Goal: Task Accomplishment & Management: Use online tool/utility

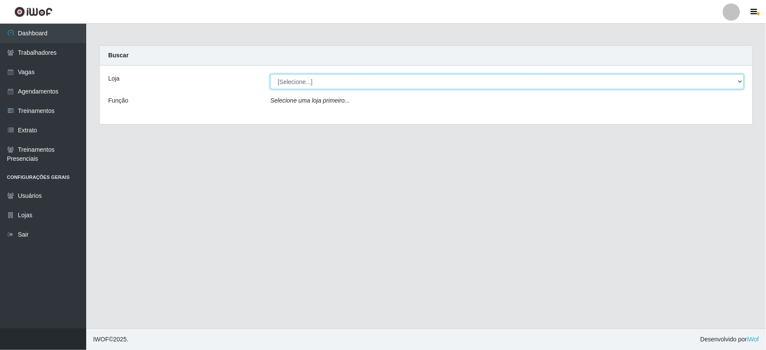
click at [408, 83] on select "[Selecione...] SuperFácil Atacado - Vale do Sol" at bounding box center [506, 81] width 473 height 15
select select "502"
click at [270, 74] on select "[Selecione...] SuperFácil Atacado - Vale do Sol" at bounding box center [506, 81] width 473 height 15
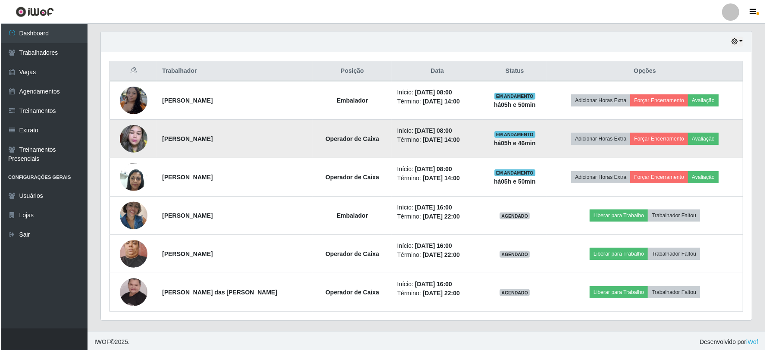
scroll to position [299, 0]
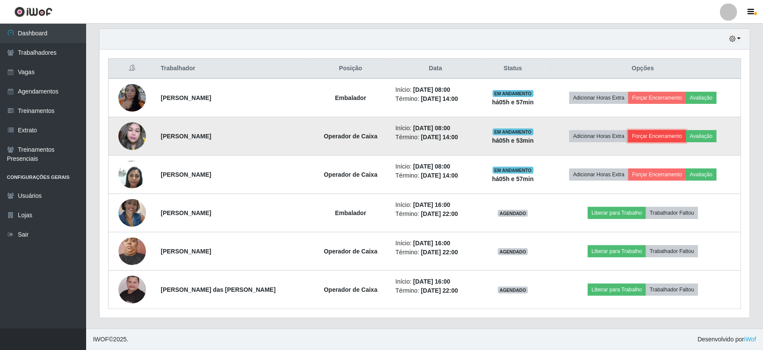
click at [645, 140] on button "Forçar Encerramento" at bounding box center [658, 136] width 58 height 12
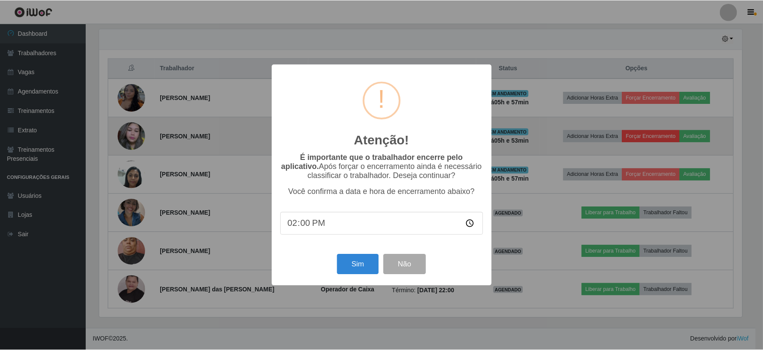
scroll to position [178, 645]
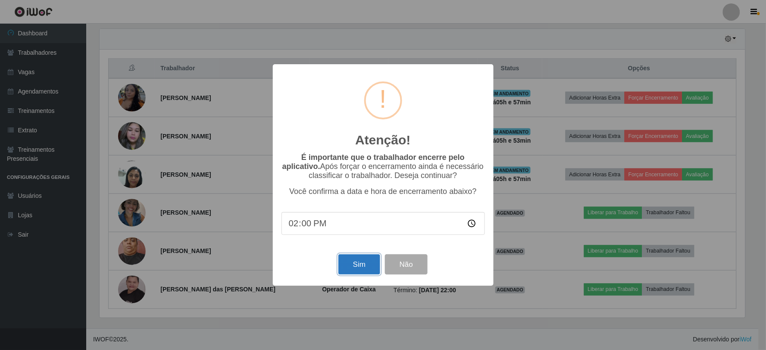
click at [354, 266] on button "Sim" at bounding box center [359, 264] width 42 height 20
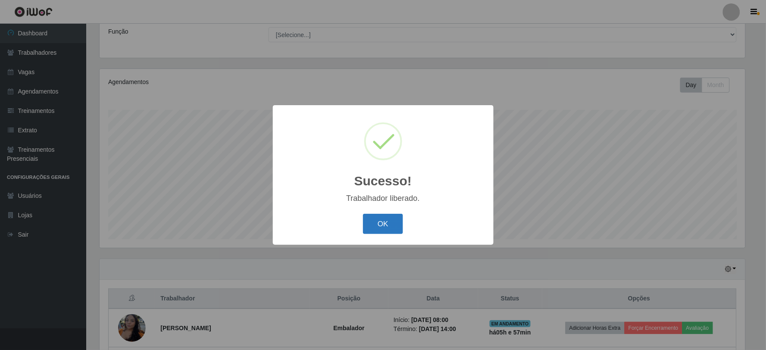
click at [371, 222] on button "OK" at bounding box center [383, 224] width 40 height 20
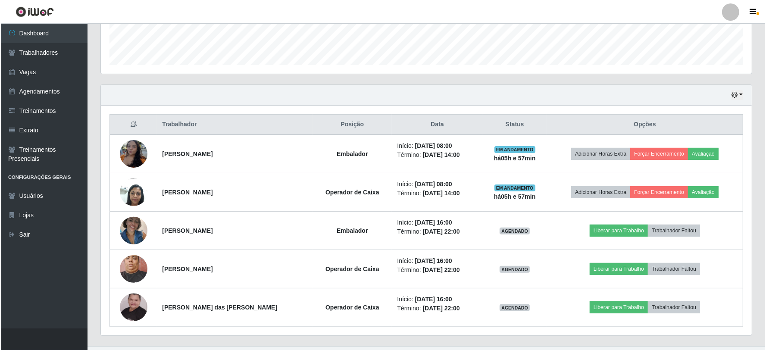
scroll to position [260, 0]
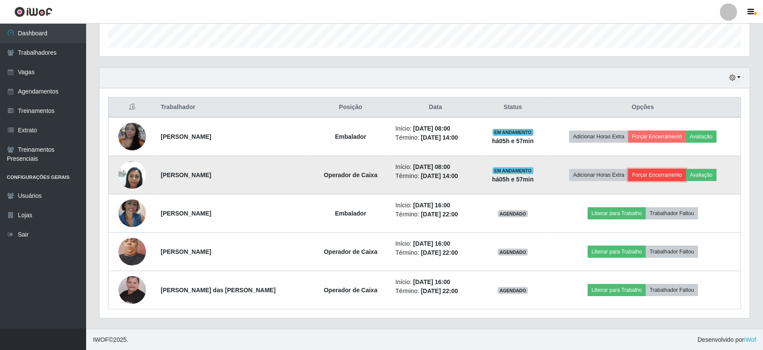
click at [655, 179] on button "Forçar Encerramento" at bounding box center [658, 175] width 58 height 12
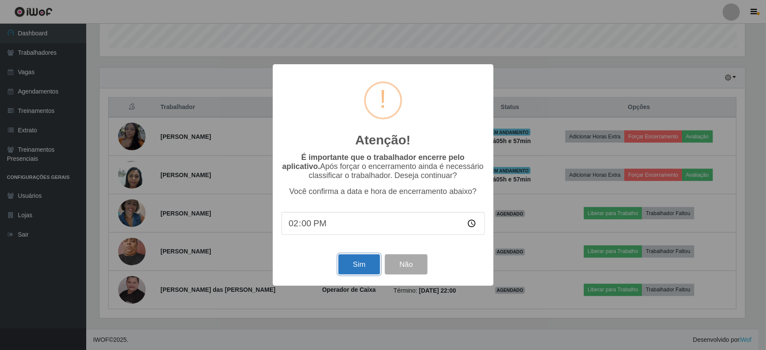
click at [364, 265] on button "Sim" at bounding box center [359, 264] width 42 height 20
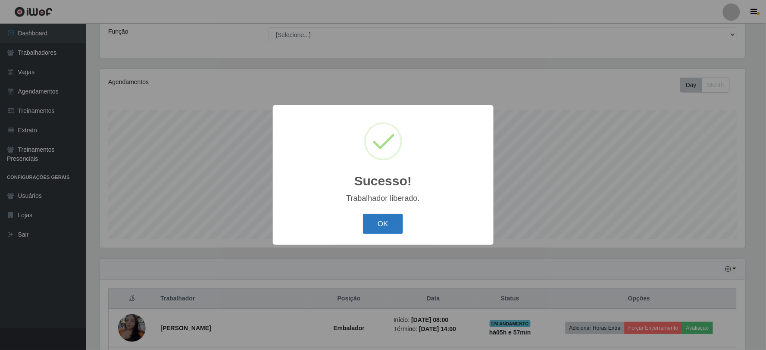
click at [393, 229] on button "OK" at bounding box center [383, 224] width 40 height 20
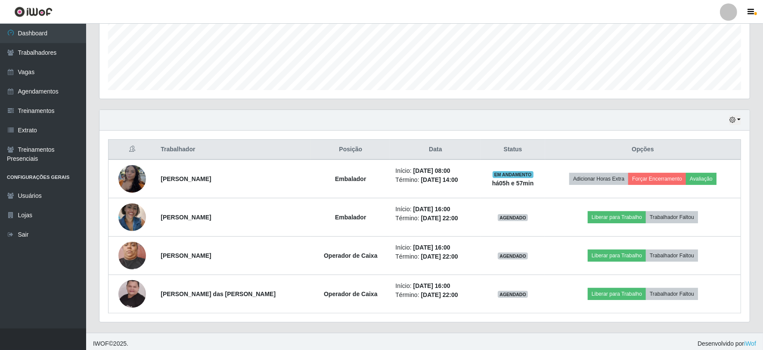
scroll to position [222, 0]
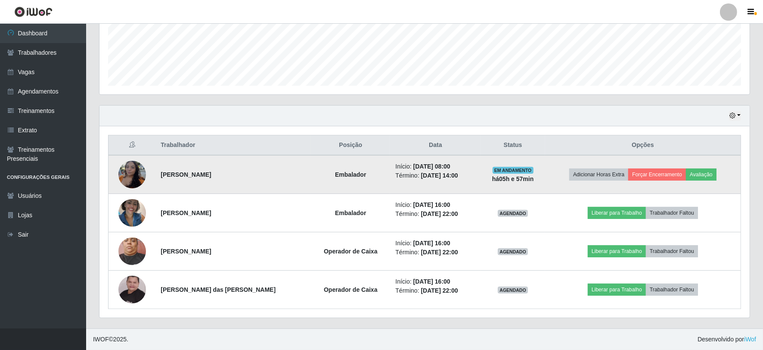
click at [137, 167] on img at bounding box center [132, 174] width 28 height 37
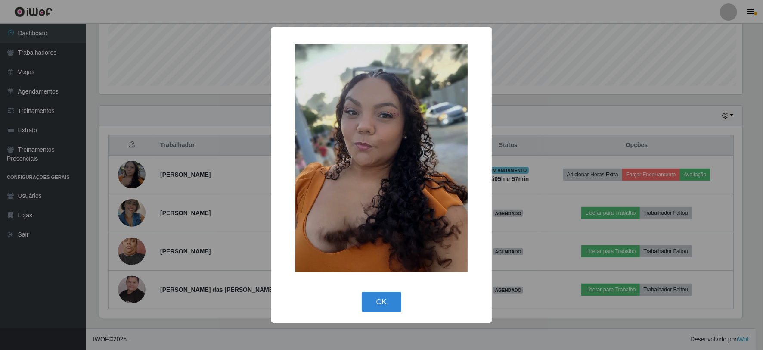
scroll to position [178, 645]
click at [384, 307] on button "OK" at bounding box center [383, 302] width 40 height 20
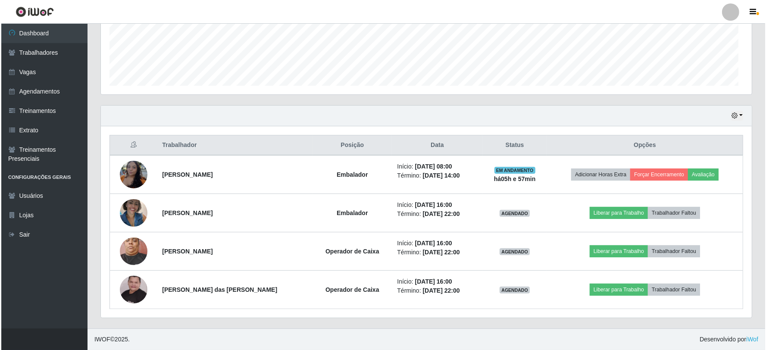
scroll to position [178, 651]
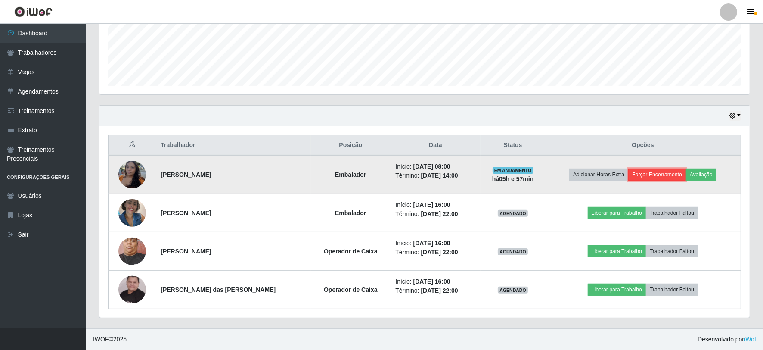
click at [660, 177] on button "Forçar Encerramento" at bounding box center [658, 174] width 58 height 12
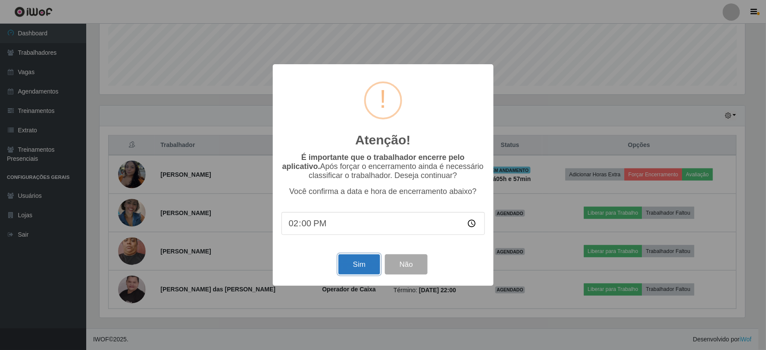
click at [347, 264] on button "Sim" at bounding box center [359, 264] width 42 height 20
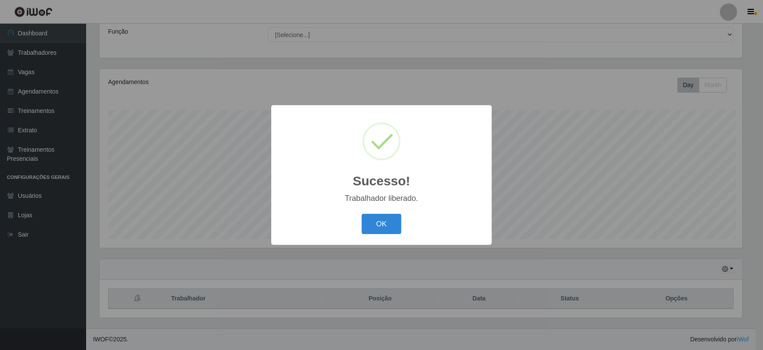
scroll to position [0, 0]
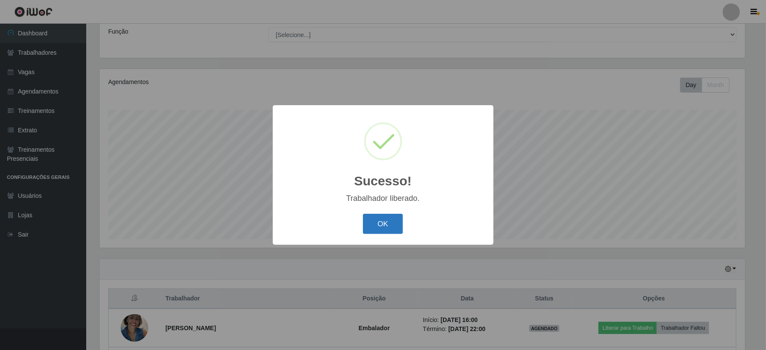
click at [372, 222] on button "OK" at bounding box center [383, 224] width 40 height 20
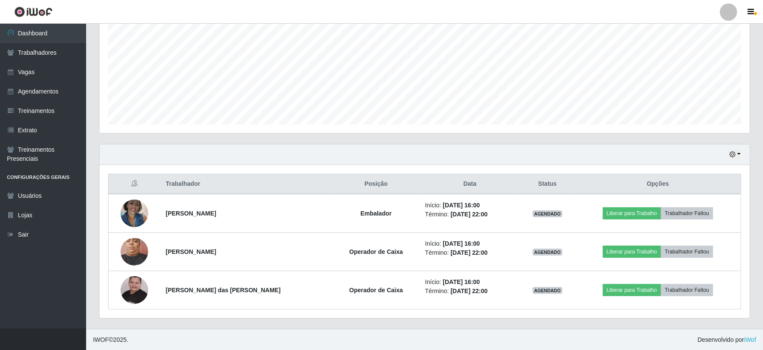
scroll to position [184, 0]
